Goal: Information Seeking & Learning: Learn about a topic

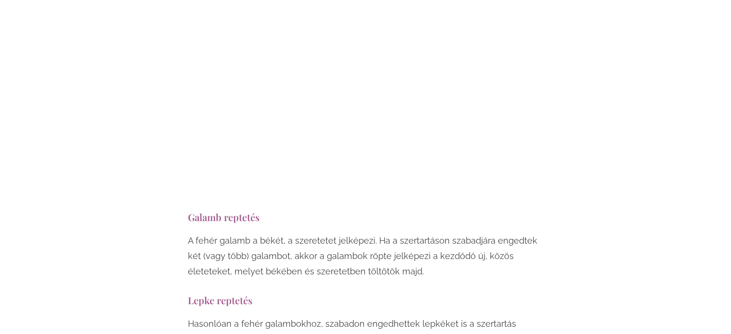
scroll to position [5761, 0]
